Goal: Transaction & Acquisition: Book appointment/travel/reservation

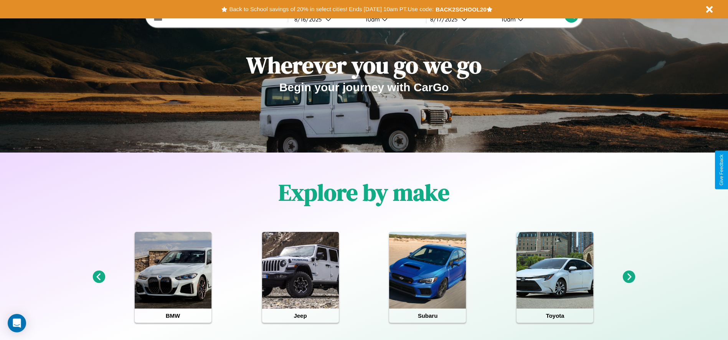
scroll to position [159, 0]
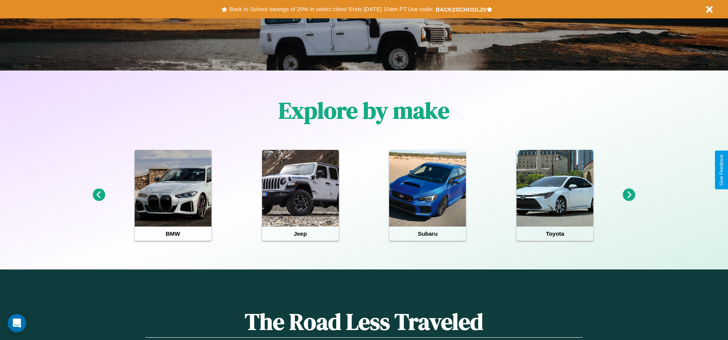
click at [629, 195] on icon at bounding box center [629, 195] width 13 height 13
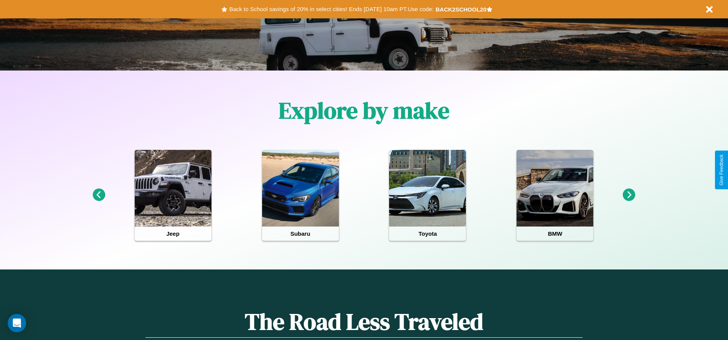
click at [629, 195] on icon at bounding box center [629, 195] width 13 height 13
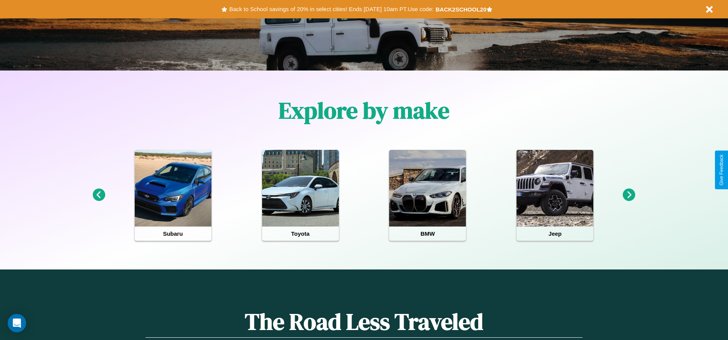
click at [99, 195] on icon at bounding box center [99, 195] width 13 height 13
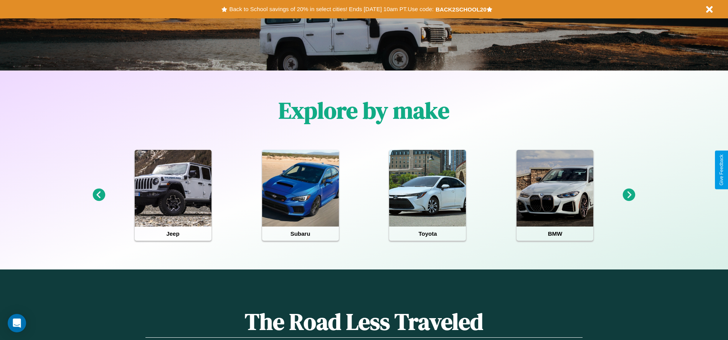
click at [629, 195] on icon at bounding box center [629, 195] width 13 height 13
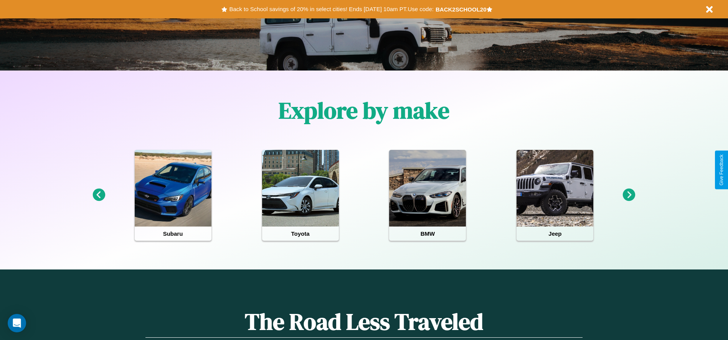
click at [629, 195] on icon at bounding box center [629, 195] width 13 height 13
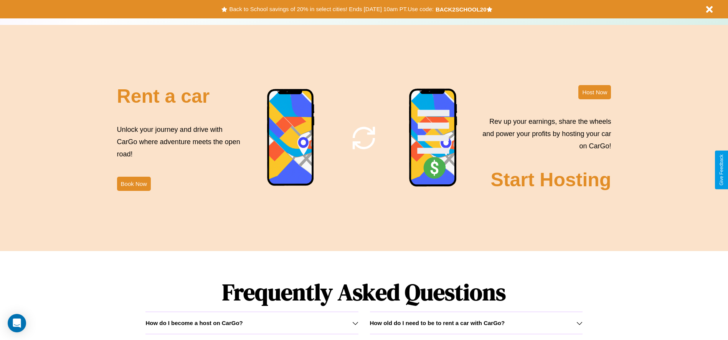
scroll to position [928, 0]
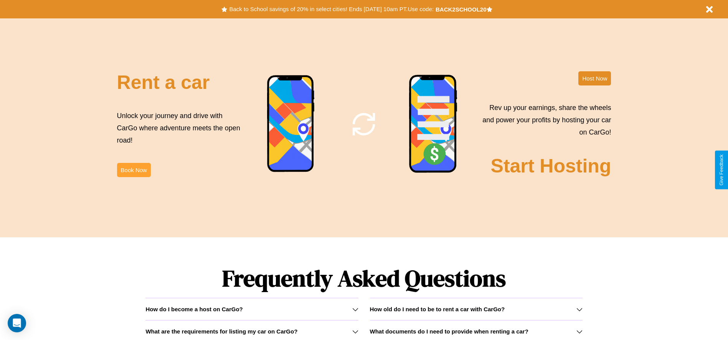
click at [134, 170] on button "Book Now" at bounding box center [134, 170] width 34 height 14
